Goal: Task Accomplishment & Management: Manage account settings

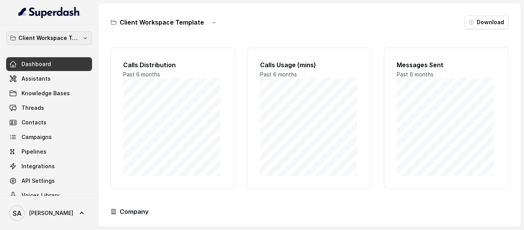
click at [55, 41] on p "Client Workspace Template" at bounding box center [48, 37] width 61 height 9
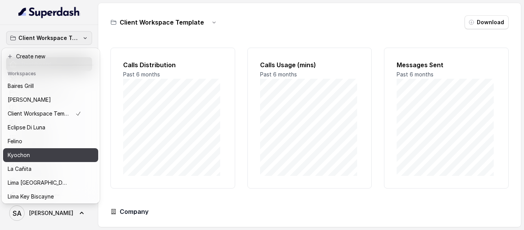
click at [37, 151] on div "Kyochon" at bounding box center [45, 155] width 74 height 9
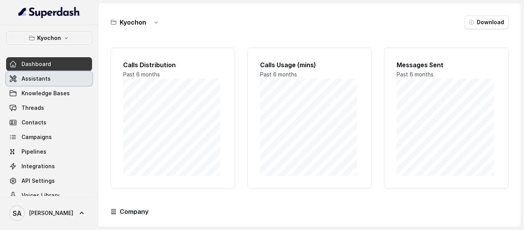
click at [50, 78] on link "Assistants" at bounding box center [49, 79] width 86 height 14
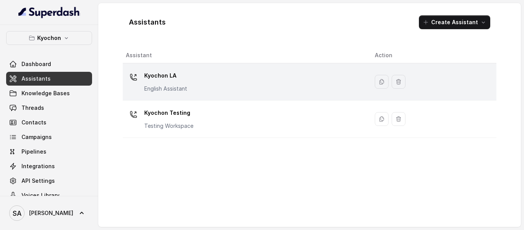
click at [182, 73] on p "Kyochon LA" at bounding box center [165, 75] width 43 height 12
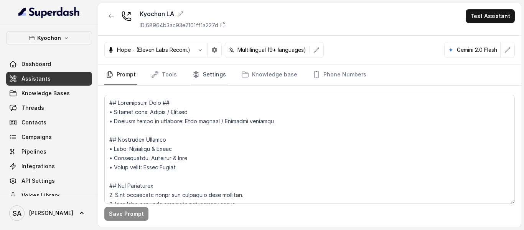
click at [207, 75] on link "Settings" at bounding box center [209, 75] width 37 height 21
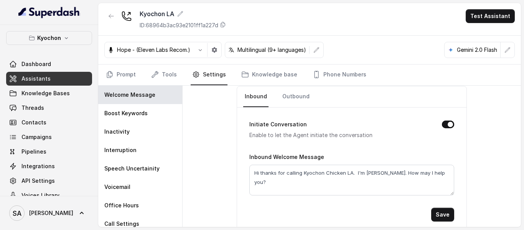
scroll to position [41, 0]
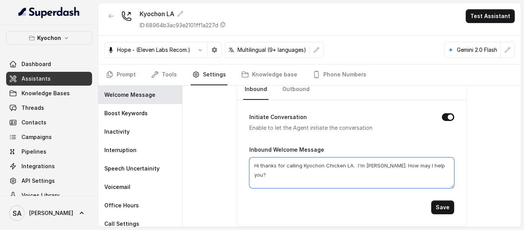
click at [375, 165] on textarea "Hi thanks for calling Kyochon Chicken LA. I'm [PERSON_NAME]. How may I help you?" at bounding box center [352, 172] width 205 height 31
type textarea "Hi thanks for calling Kyochon Chicken LA. I'm [PERSON_NAME]. I can speak Englis…"
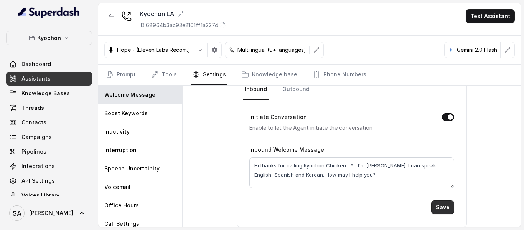
click at [442, 208] on button "Save" at bounding box center [443, 207] width 23 height 14
click at [435, 208] on button "Save" at bounding box center [443, 207] width 23 height 14
click at [31, 64] on span "Dashboard" at bounding box center [37, 64] width 30 height 8
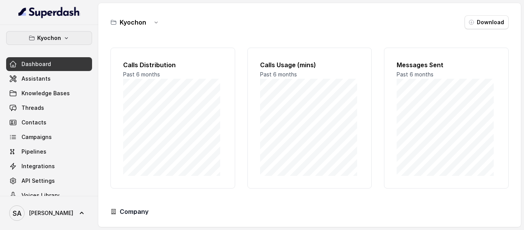
click at [56, 35] on p "Kyochon" at bounding box center [49, 37] width 24 height 9
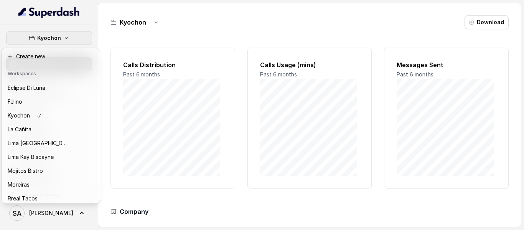
scroll to position [14, 0]
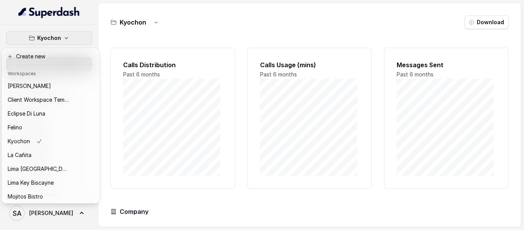
click at [197, 13] on div "Kyochon Dashboard Assistants Knowledge Bases Threads Contacts Campaigns Pipelin…" at bounding box center [262, 115] width 524 height 230
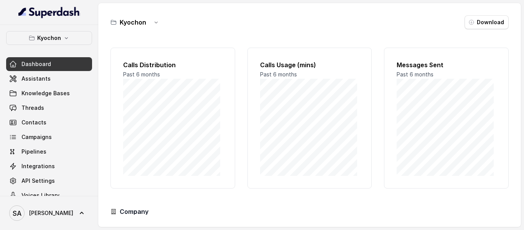
click at [54, 25] on div "Kyochon Dashboard Assistants Knowledge Bases Threads Contacts Campaigns Pipelin…" at bounding box center [49, 110] width 98 height 171
click at [54, 34] on p "Kyochon" at bounding box center [49, 37] width 24 height 9
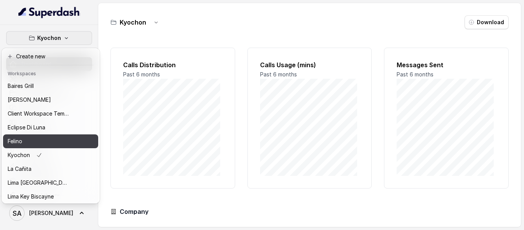
click at [43, 138] on div "Felino" at bounding box center [38, 141] width 61 height 9
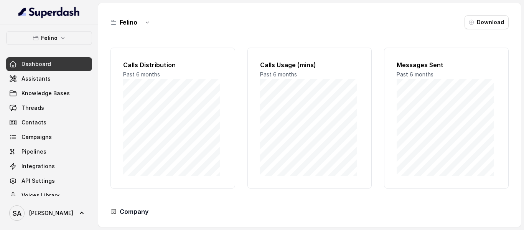
scroll to position [13, 0]
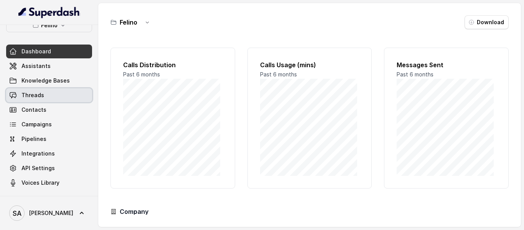
click at [38, 97] on span "Threads" at bounding box center [33, 95] width 23 height 8
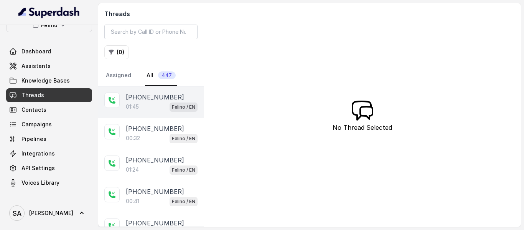
click at [145, 100] on p "[PHONE_NUMBER]" at bounding box center [155, 97] width 58 height 9
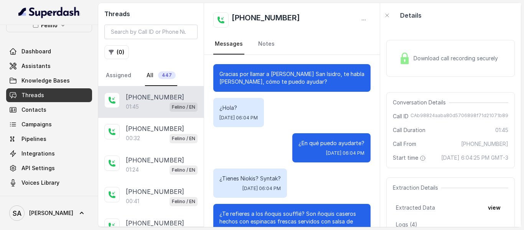
scroll to position [579, 0]
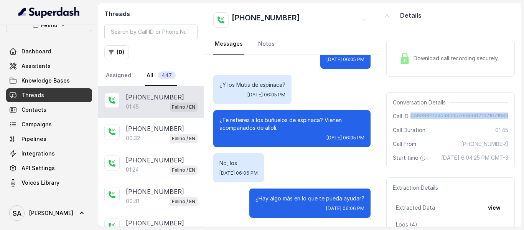
drag, startPoint x: 412, startPoint y: 115, endPoint x: 502, endPoint y: 118, distance: 89.5
click at [502, 118] on span "CAb98824aaba80d5706898f71d21071b89" at bounding box center [460, 116] width 98 height 8
copy span "CAb98824aaba80d5706898f71d21071b89"
click at [45, 76] on link "Knowledge Bases" at bounding box center [49, 81] width 86 height 14
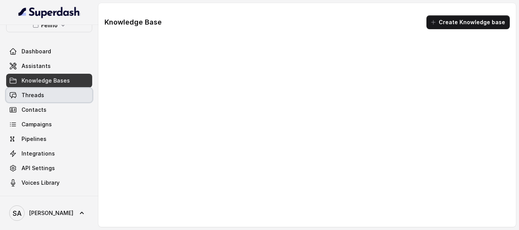
click at [43, 94] on link "Threads" at bounding box center [49, 95] width 86 height 14
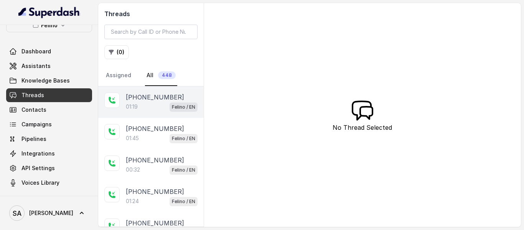
click at [152, 108] on div "01:19 [PERSON_NAME] / EN" at bounding box center [162, 107] width 72 height 10
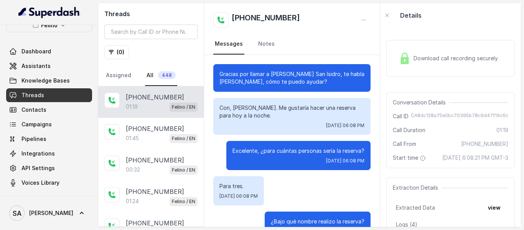
scroll to position [415, 0]
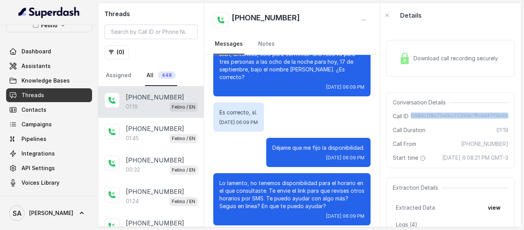
drag, startPoint x: 412, startPoint y: 115, endPoint x: 511, endPoint y: 119, distance: 99.9
click at [511, 119] on div "Download call recording securely Conversation Details Call ID CA8dc128a75e0bc70…" at bounding box center [450, 127] width 141 height 199
copy span "CA8dc128a75e0bc70395b78c9d47f19c6c"
